Goal: Task Accomplishment & Management: Use online tool/utility

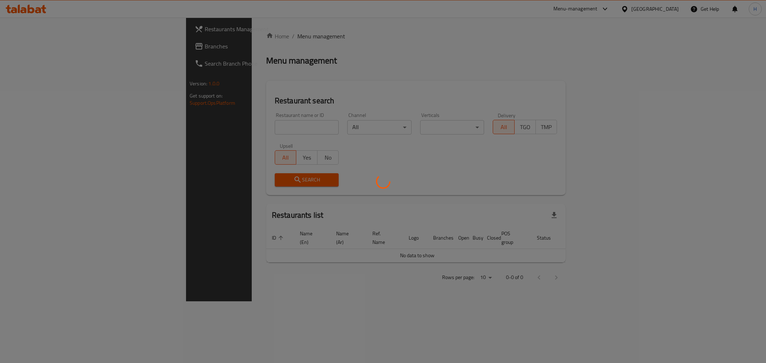
click at [221, 125] on div at bounding box center [383, 181] width 766 height 363
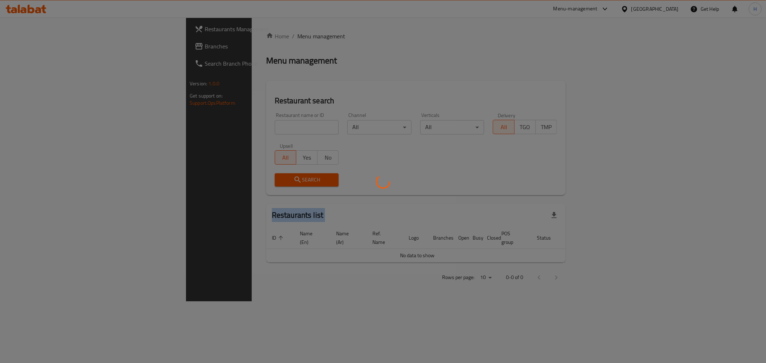
click at [221, 125] on div at bounding box center [383, 181] width 766 height 363
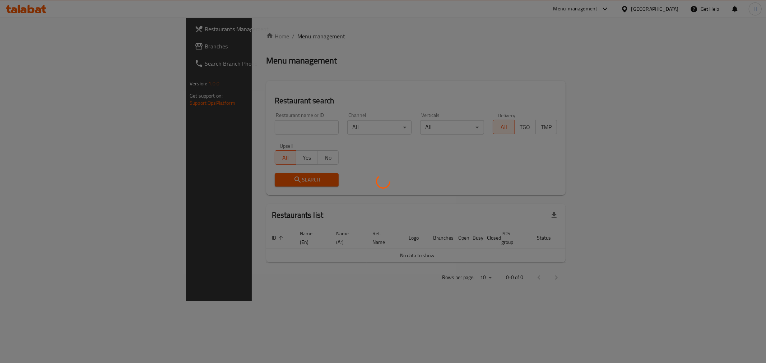
click at [252, 98] on div at bounding box center [383, 181] width 766 height 363
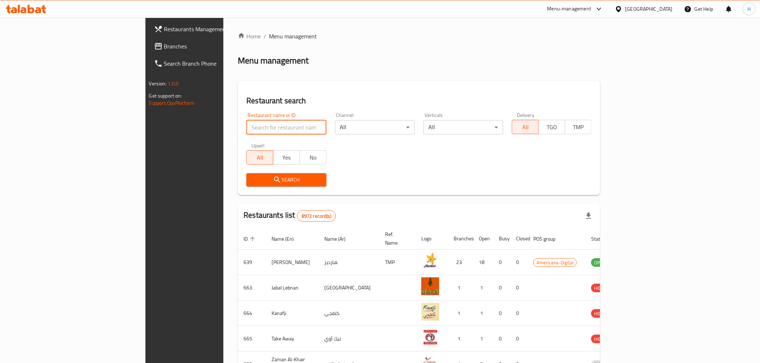
click at [246, 126] on input "search" at bounding box center [286, 127] width 80 height 14
type input "m"
type input "[PERSON_NAME]"
click button "Search" at bounding box center [286, 179] width 80 height 13
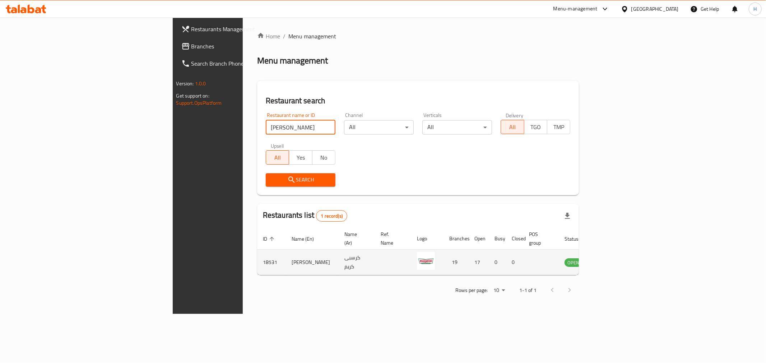
click at [611, 260] on icon "enhanced table" at bounding box center [607, 263] width 8 height 6
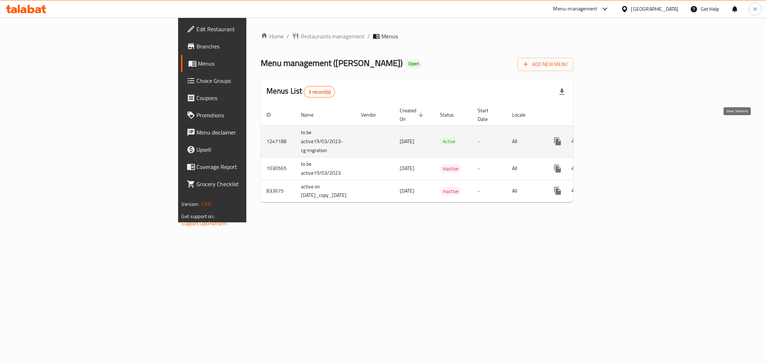
click at [614, 137] on icon "enhanced table" at bounding box center [609, 141] width 9 height 9
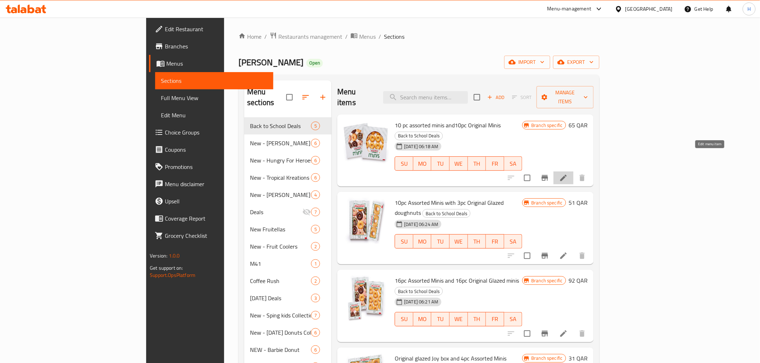
click at [568, 174] on icon at bounding box center [563, 178] width 9 height 9
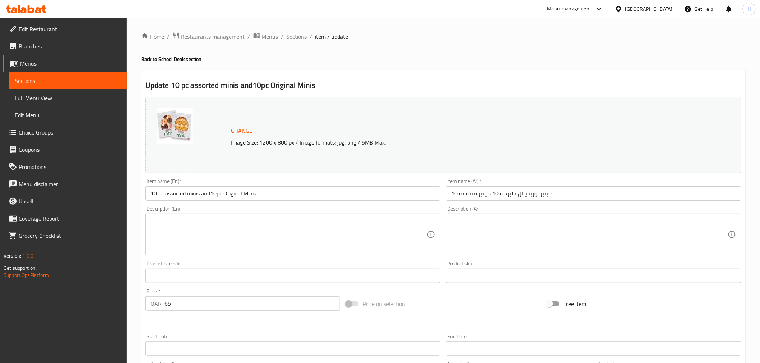
click at [234, 237] on textarea at bounding box center [288, 235] width 277 height 34
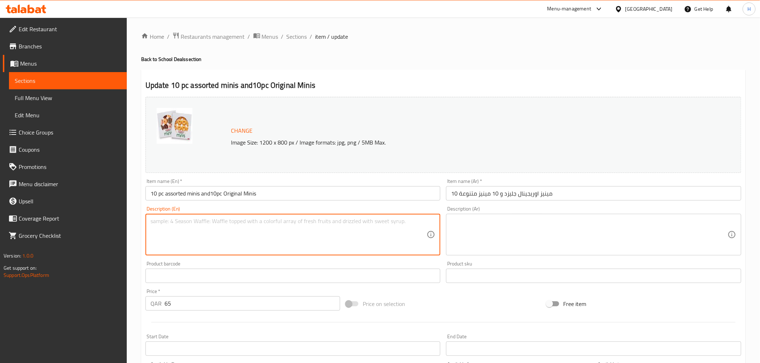
paste textarea "Buy 10pc assorted minis, and get 10pc Original Minis for free!"
type textarea "Buy 10pc assorted minis, and get 10pc Original Minis for free!"
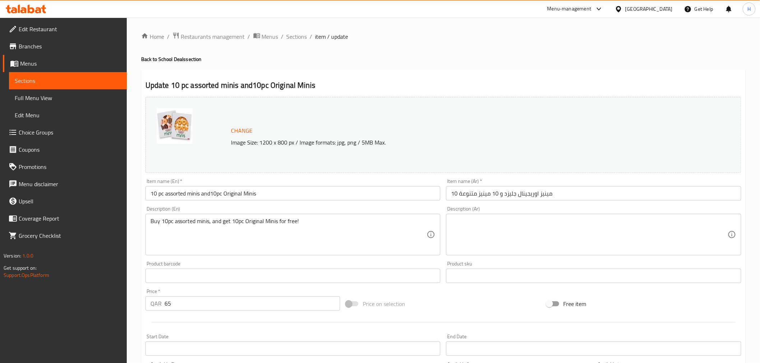
click at [508, 225] on textarea at bounding box center [589, 235] width 277 height 34
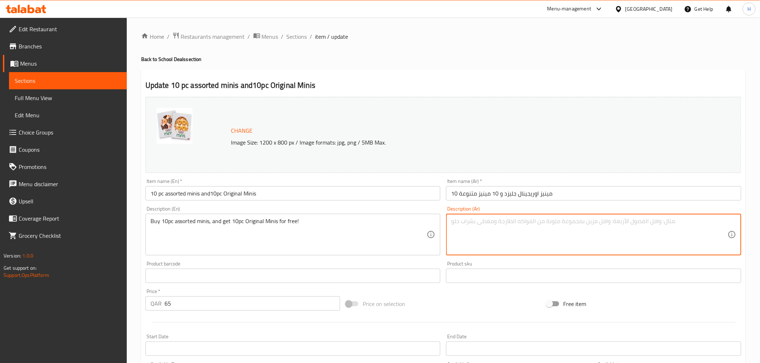
paste textarea "احصل على 10 مينيز اوريجينال جليزد مجانا عند شراء 10 مينيز متنوعة"
type textarea "احصل على 10 مينيز اوريجينال جليزد مجانا عند شراء 10 مينيز متنوعة"
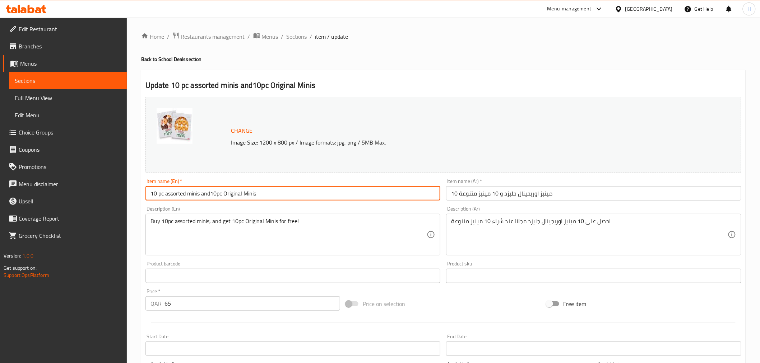
click at [286, 196] on input "10 pc assorted minis and10pc Original Minis" at bounding box center [292, 193] width 295 height 14
paste input "Free 10 OG Mini"
type input "Free 10 OG Mini"
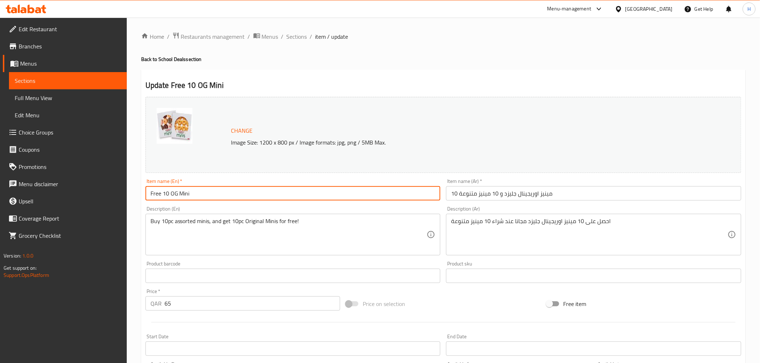
drag, startPoint x: 300, startPoint y: 38, endPoint x: 298, endPoint y: 42, distance: 4.2
click at [300, 38] on span "Sections" at bounding box center [297, 36] width 20 height 9
